Goal: Obtain resource: Download file/media

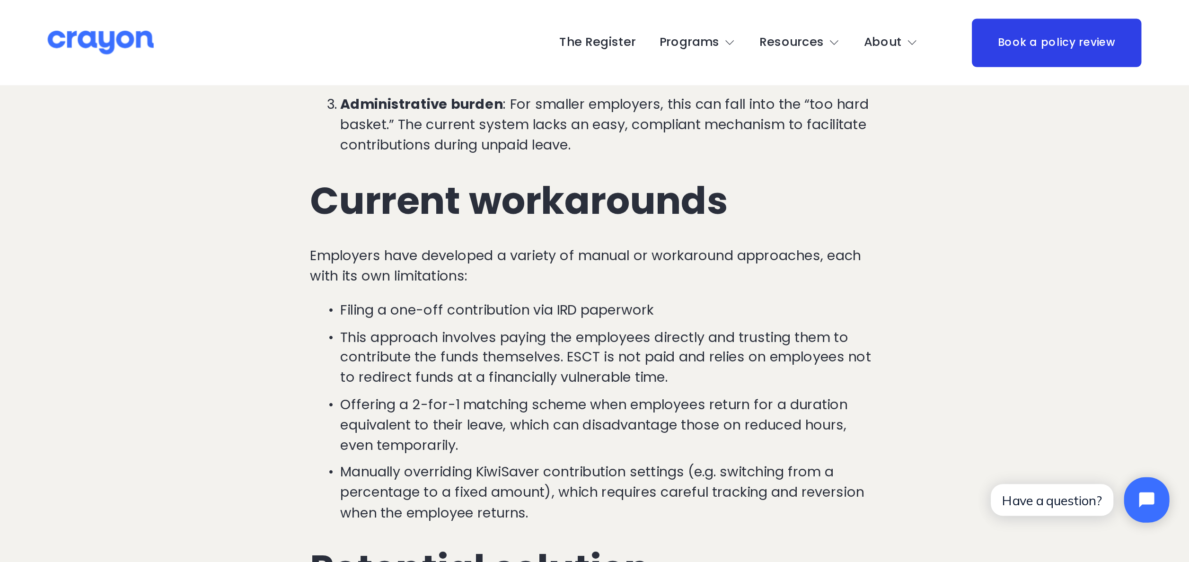
scroll to position [851, 0]
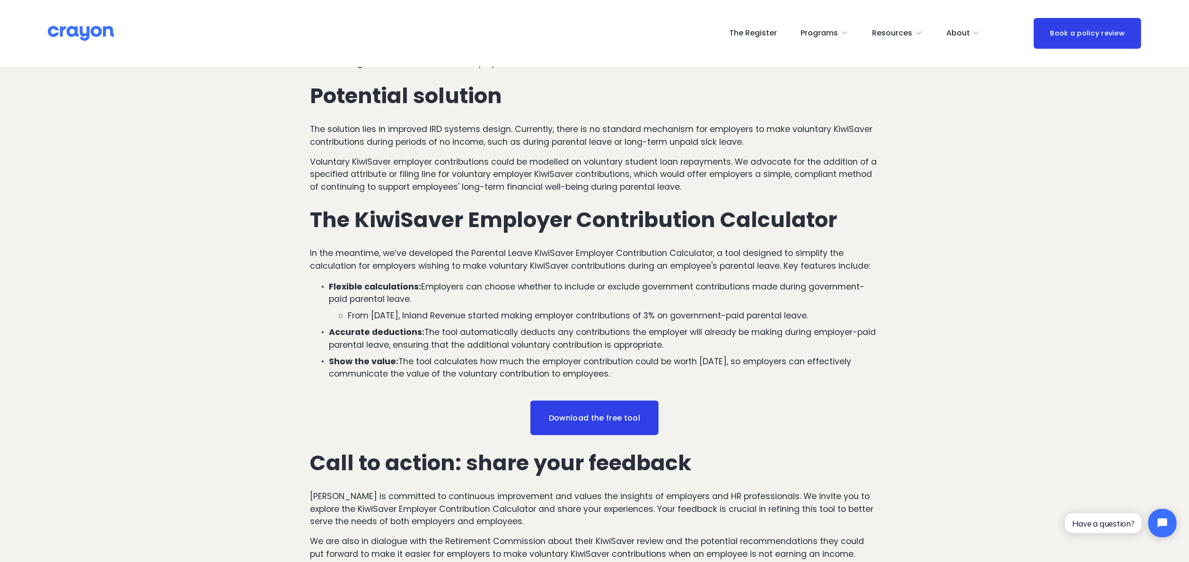
click at [325, 252] on p "In the meantime, we’ve developed the Parental Leave KiwiSaver Employer Contribu…" at bounding box center [594, 259] width 569 height 25
drag, startPoint x: 428, startPoint y: 290, endPoint x: 867, endPoint y: 375, distance: 447.5
click at [594, 280] on ul "Flexible calculations: Employers can choose whether to include or exclude gover…" at bounding box center [594, 330] width 569 height 100
drag, startPoint x: 867, startPoint y: 375, endPoint x: 867, endPoint y: 402, distance: 27.0
click at [594, 280] on div "Download the free tool" at bounding box center [594, 418] width 569 height 35
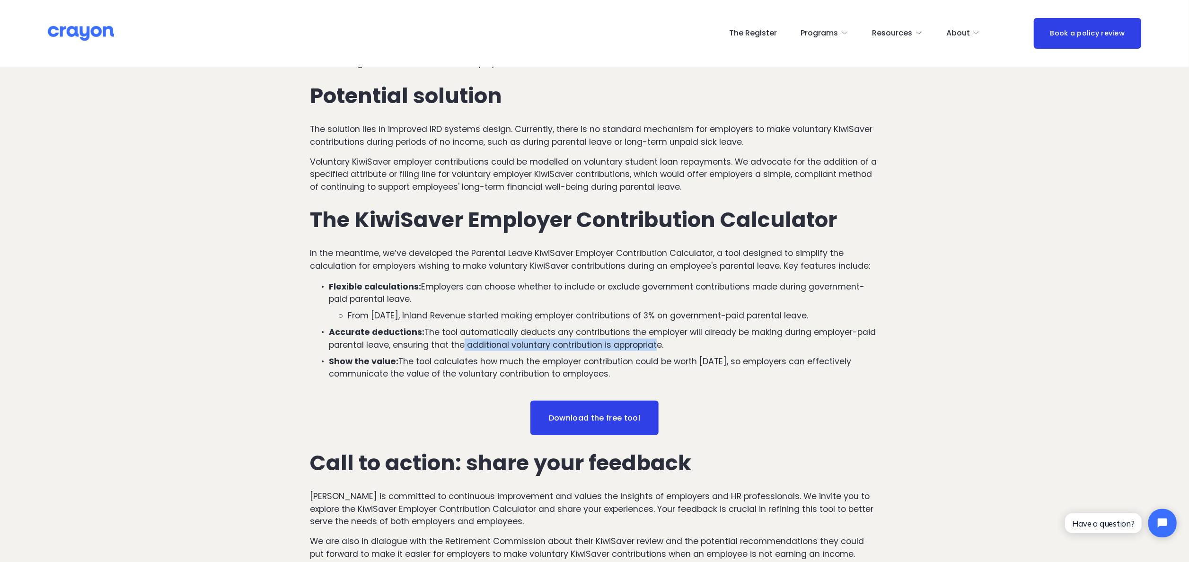
drag, startPoint x: 474, startPoint y: 340, endPoint x: 657, endPoint y: 348, distance: 182.8
click at [594, 280] on p "Accurate deductions: The tool automatically deducts any contributions the emplo…" at bounding box center [604, 338] width 550 height 25
drag, startPoint x: 657, startPoint y: 348, endPoint x: 831, endPoint y: 441, distance: 197.2
click at [594, 280] on div "Download the free tool" at bounding box center [594, 418] width 585 height 51
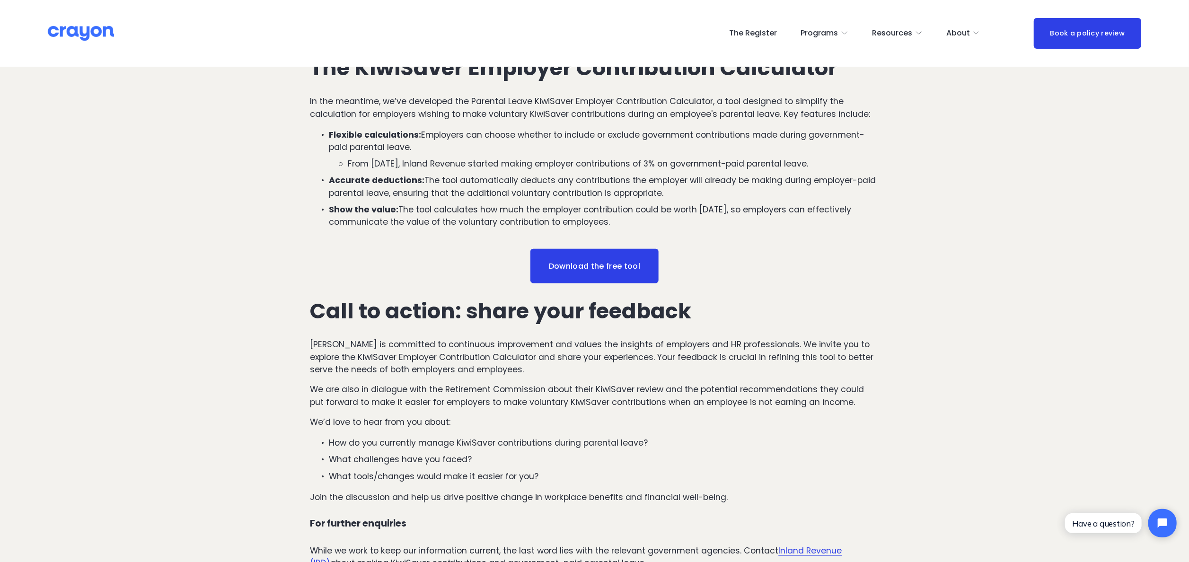
scroll to position [1041, 0]
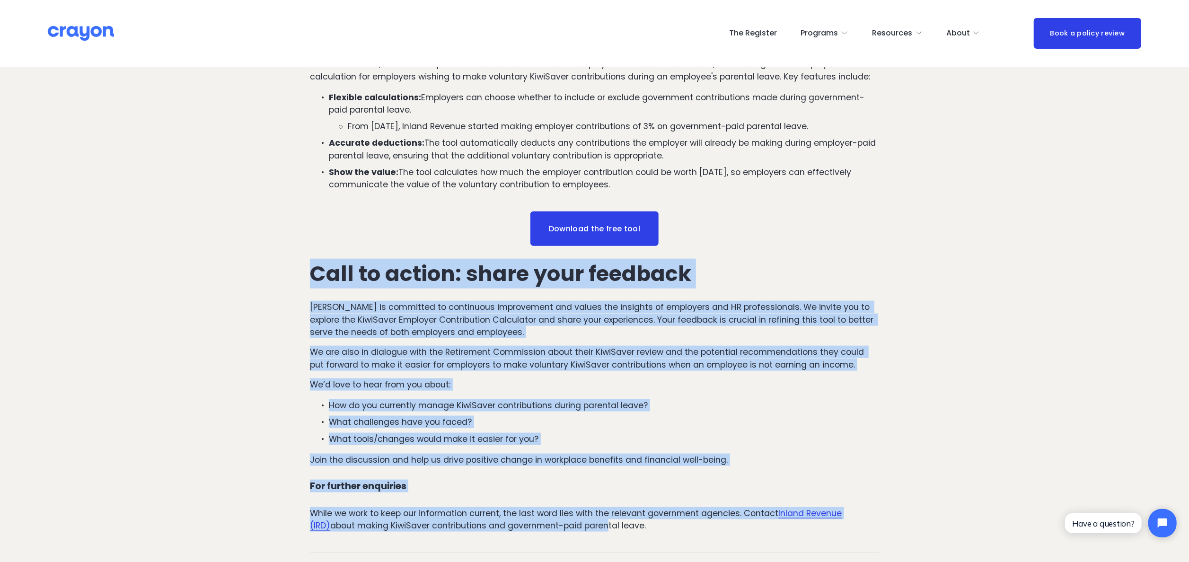
drag, startPoint x: 313, startPoint y: 279, endPoint x: 585, endPoint y: 526, distance: 368.0
click at [585, 280] on div "Call to action: share your feedback [PERSON_NAME] is committed to continuous im…" at bounding box center [594, 397] width 569 height 270
drag, startPoint x: 585, startPoint y: 526, endPoint x: 535, endPoint y: 390, distance: 144.5
click at [535, 280] on p "We’d love to hear from you about:" at bounding box center [594, 384] width 569 height 12
click at [271, 280] on article "How to make KiwiSaver employer contributions for unpaid parental leave KiwiSave…" at bounding box center [594, 157] width 1189 height 2262
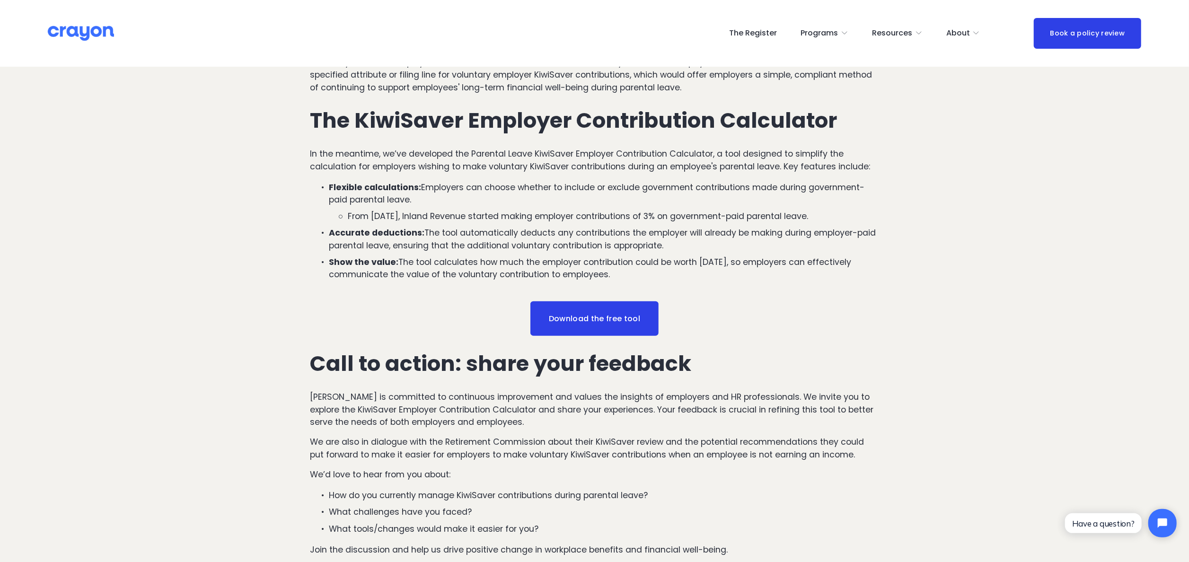
scroll to position [851, 0]
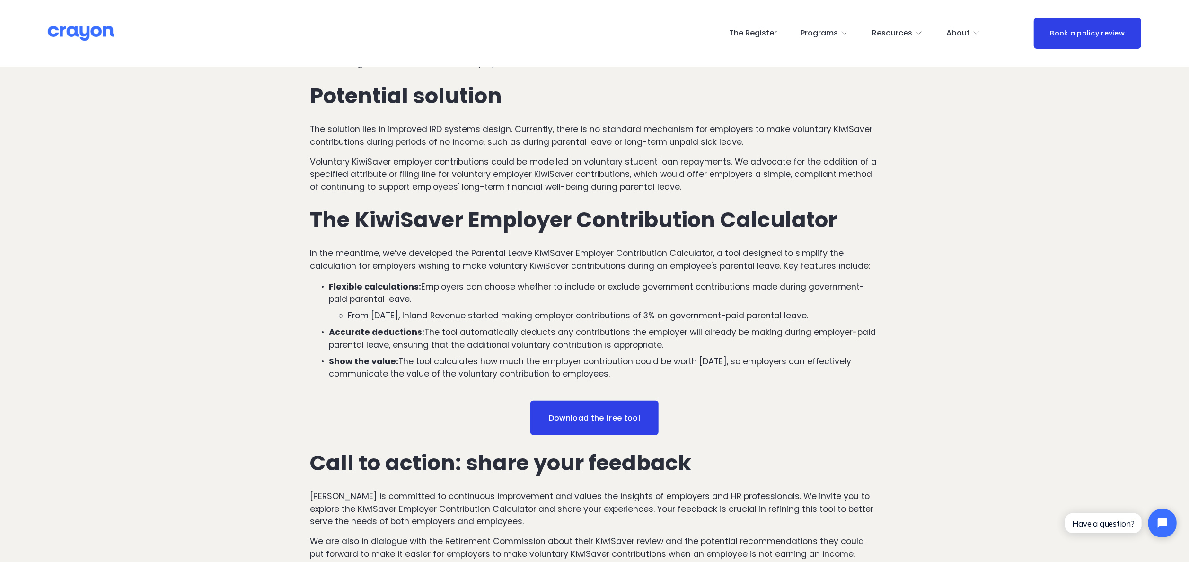
click at [594, 280] on link "Download the free tool" at bounding box center [594, 418] width 128 height 35
